Goal: Use online tool/utility: Utilize a website feature to perform a specific function

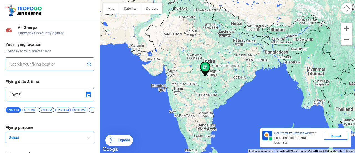
type input "[STREET_ADDRESS]"
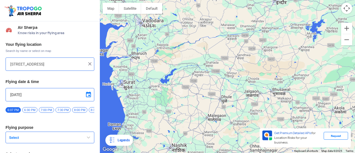
drag, startPoint x: 145, startPoint y: 63, endPoint x: 166, endPoint y: 93, distance: 37.2
click at [166, 93] on div at bounding box center [227, 76] width 255 height 153
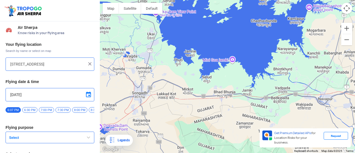
drag, startPoint x: 159, startPoint y: 52, endPoint x: 167, endPoint y: 77, distance: 25.7
click at [167, 77] on div at bounding box center [227, 76] width 255 height 153
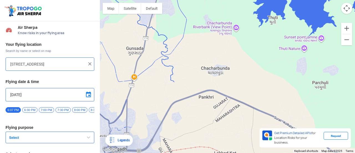
click at [60, 136] on button "Select" at bounding box center [50, 137] width 89 height 12
click at [88, 139] on span "button" at bounding box center [88, 137] width 7 height 7
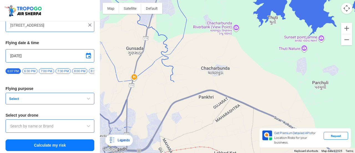
scroll to position [42, 0]
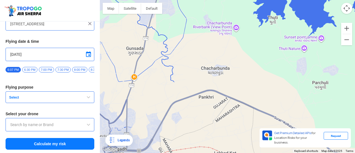
click at [78, 101] on button "Select" at bounding box center [50, 97] width 89 height 12
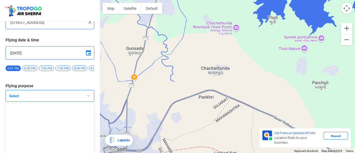
click at [80, 97] on button "Select" at bounding box center [50, 96] width 89 height 12
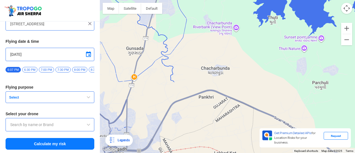
click at [81, 97] on button "Select" at bounding box center [50, 97] width 89 height 12
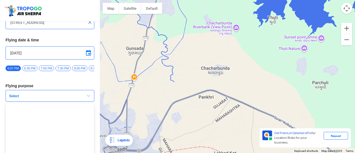
click at [81, 97] on button "Select" at bounding box center [50, 96] width 89 height 12
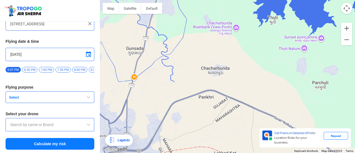
click at [88, 125] on span at bounding box center [88, 124] width 7 height 7
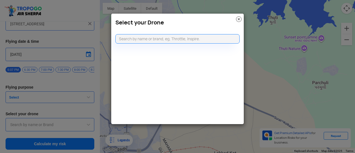
click at [239, 19] on img at bounding box center [239, 19] width 6 height 6
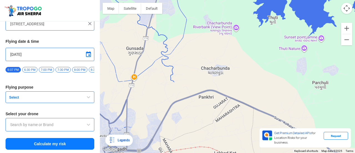
click at [66, 98] on span "Select" at bounding box center [41, 97] width 69 height 4
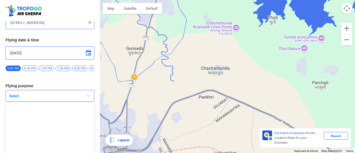
click at [89, 99] on span "button" at bounding box center [88, 95] width 7 height 7
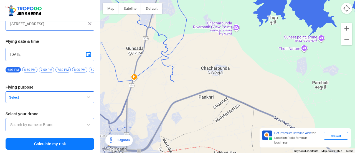
click at [73, 125] on input "text" at bounding box center [49, 124] width 79 height 7
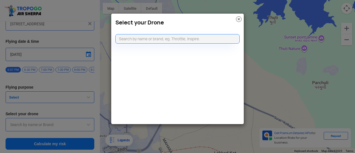
click at [240, 20] on img at bounding box center [239, 19] width 6 height 6
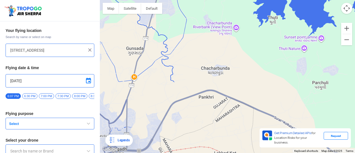
scroll to position [0, 0]
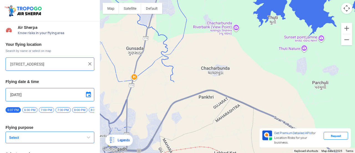
click at [21, 52] on span "Search by name or select on map" at bounding box center [50, 51] width 89 height 4
drag, startPoint x: 8, startPoint y: 51, endPoint x: 49, endPoint y: 51, distance: 40.5
click at [49, 51] on span "Search by name or select on map" at bounding box center [50, 51] width 89 height 4
click at [51, 51] on span "Search by name or select on map" at bounding box center [50, 51] width 89 height 4
drag, startPoint x: 51, startPoint y: 51, endPoint x: 6, endPoint y: 50, distance: 44.7
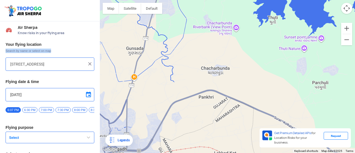
click at [6, 50] on span "Search by name or select on map" at bounding box center [50, 51] width 89 height 4
click at [32, 75] on div "Your flying location Search by name or select on map [STREET_ADDRESS] Flying da…" at bounding box center [50, 116] width 100 height 154
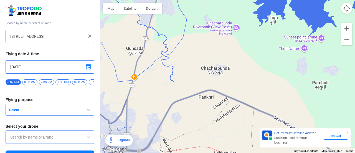
scroll to position [42, 0]
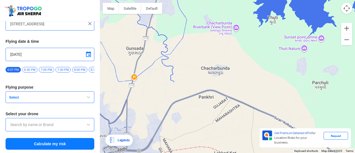
click at [70, 125] on input "text" at bounding box center [49, 124] width 79 height 7
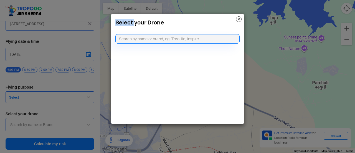
click at [70, 125] on modal-container "Select your Drone" at bounding box center [177, 76] width 355 height 153
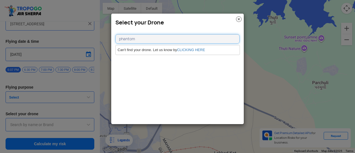
type input "phantom"
click at [196, 50] on link "CLICKING HERE" at bounding box center [191, 50] width 28 height 4
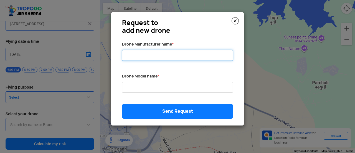
click at [149, 57] on input "Drone Manufacturer name *" at bounding box center [177, 55] width 111 height 11
type input "dji"
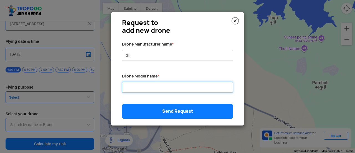
click at [146, 86] on input "Drone Manufacturer name *" at bounding box center [177, 87] width 111 height 11
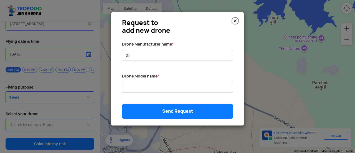
click at [238, 19] on img at bounding box center [235, 20] width 7 height 7
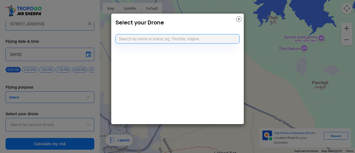
click at [238, 18] on img at bounding box center [239, 19] width 6 height 6
